Goal: Task Accomplishment & Management: Complete application form

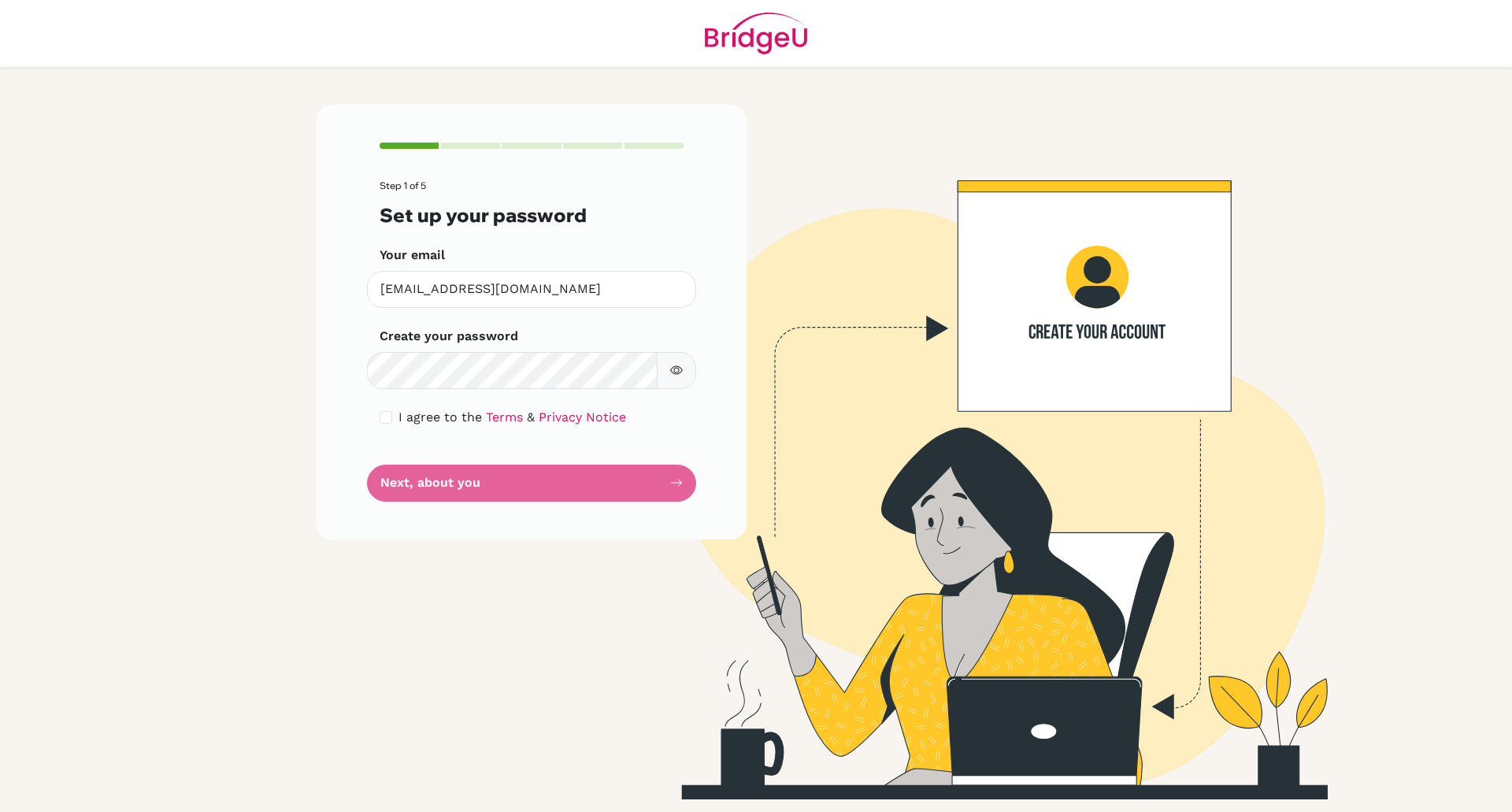
click at [378, 413] on div "Step 1 of 5 Set up your password Your email [EMAIL_ADDRESS][DOMAIN_NAME] Invali…" at bounding box center [532, 322] width 430 height 434
click at [383, 414] on input "checkbox" at bounding box center [386, 417] width 12 height 12
checkbox input "true"
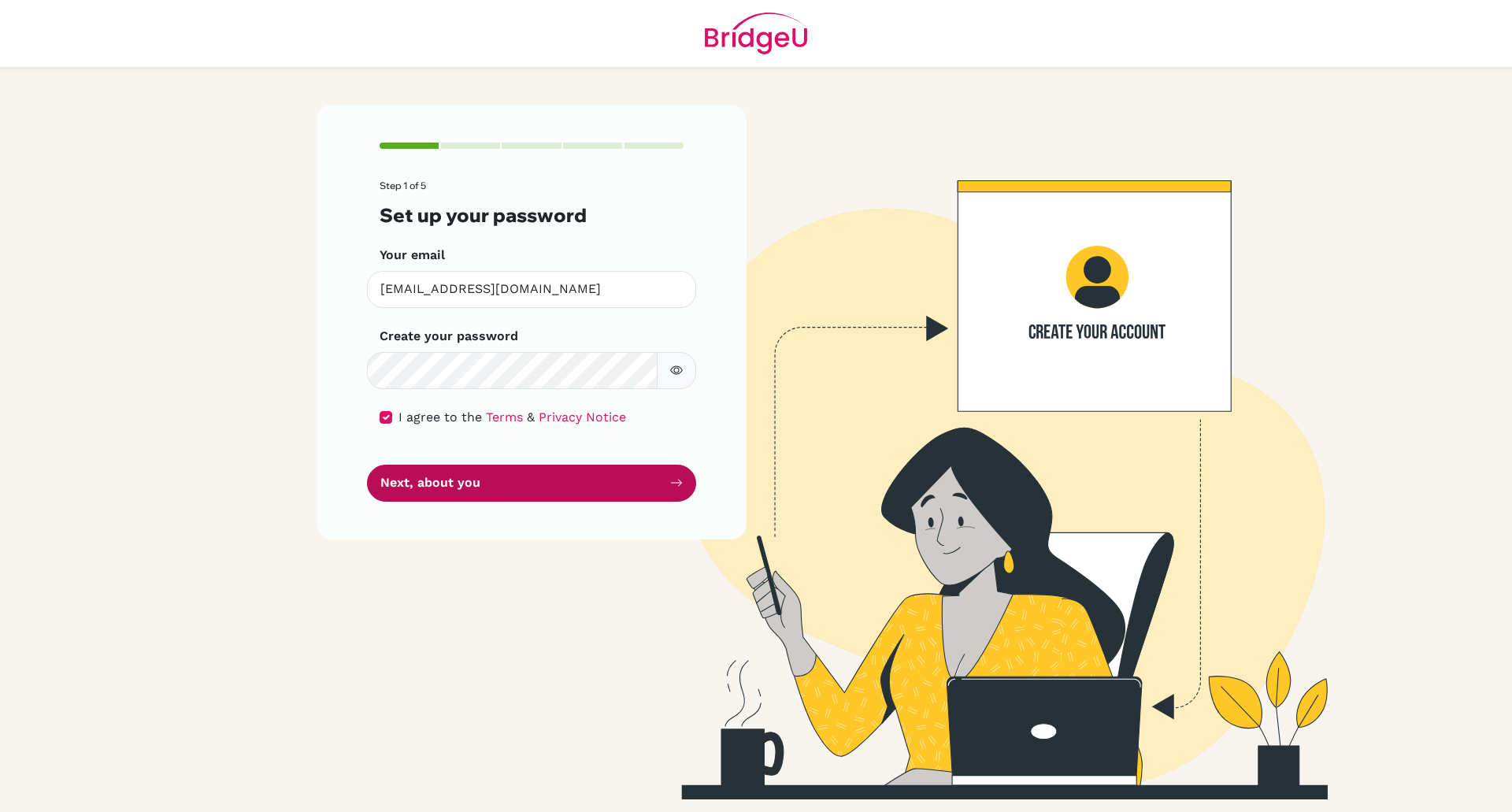
click at [463, 490] on button "Next, about you" at bounding box center [532, 484] width 329 height 37
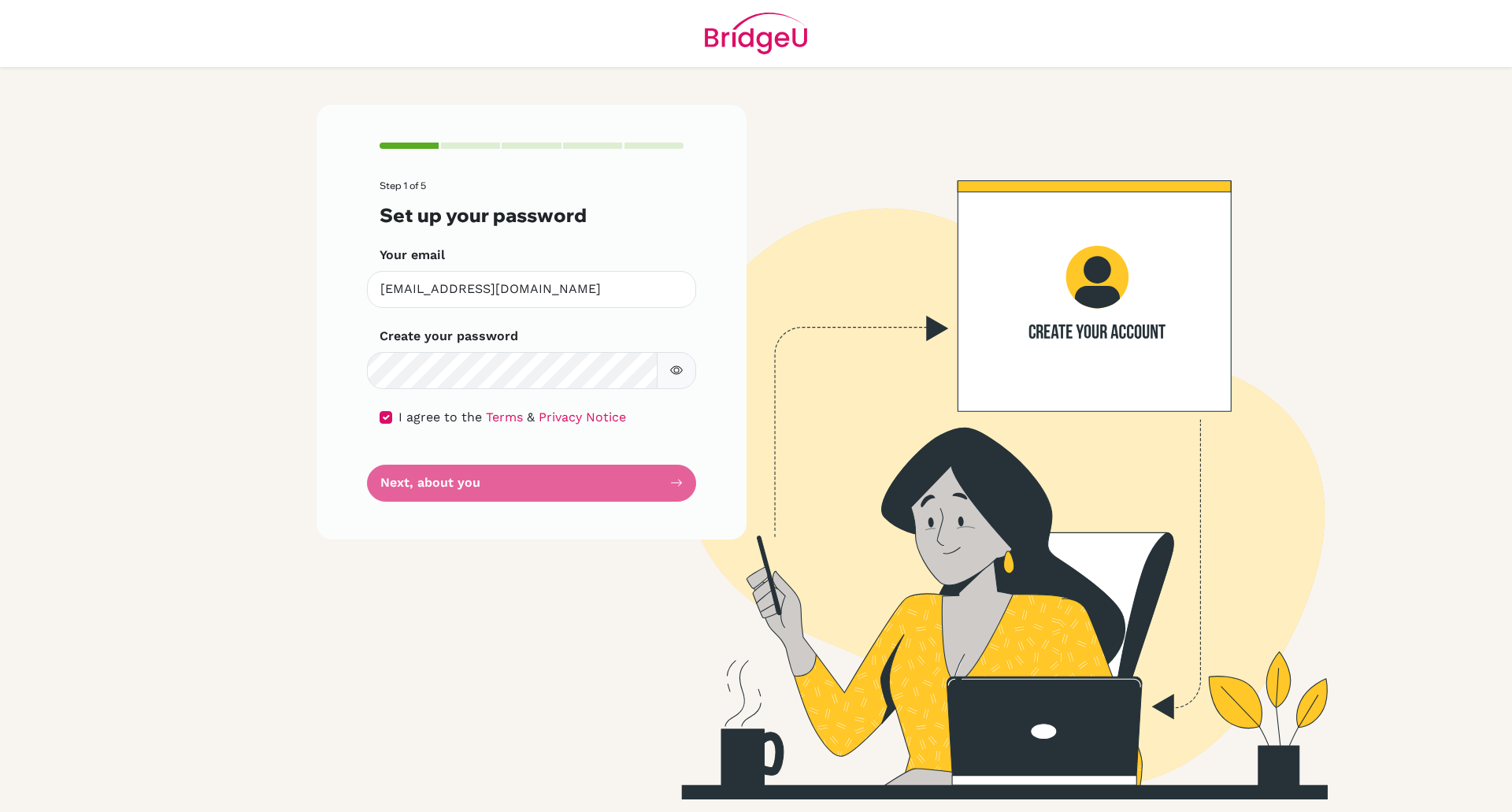
click at [509, 474] on form "Step 1 of 5 Set up your password Your email [EMAIL_ADDRESS][DOMAIN_NAME] Invali…" at bounding box center [532, 341] width 304 height 321
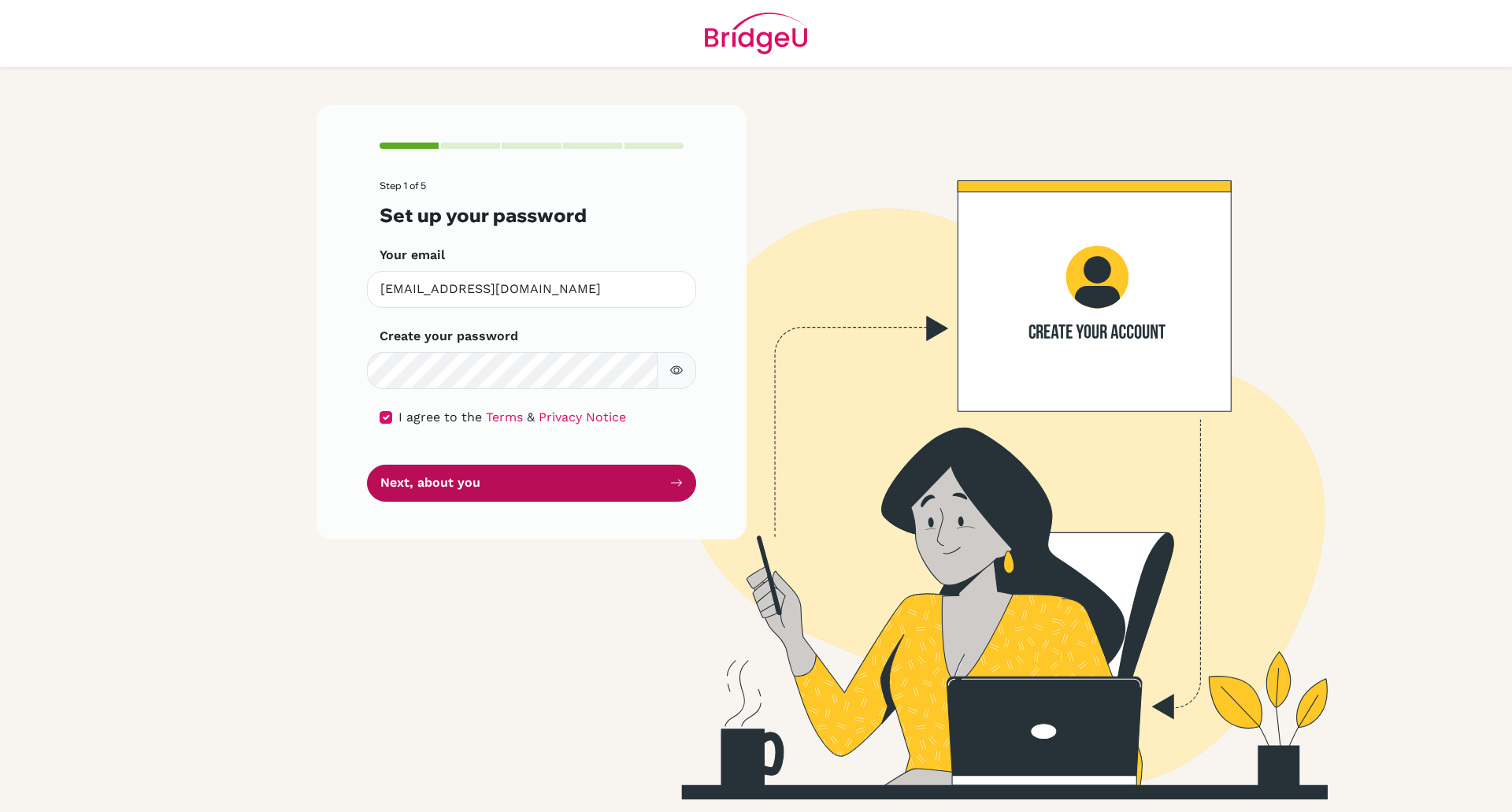
click at [577, 488] on button "Next, about you" at bounding box center [532, 484] width 329 height 37
